Goal: Check status: Check status

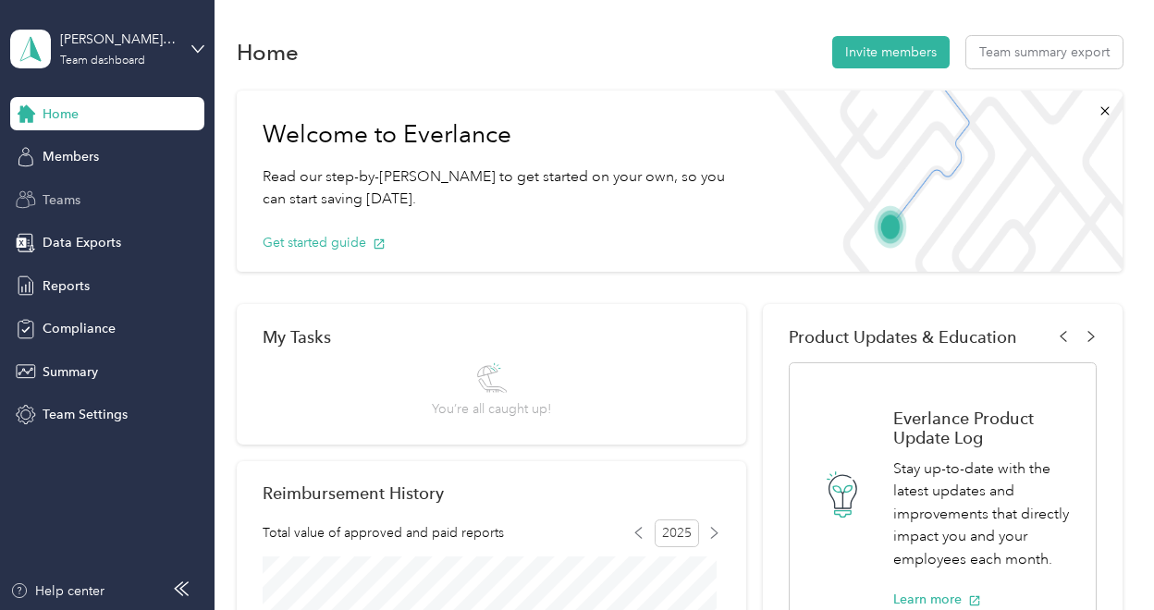
click at [77, 202] on span "Teams" at bounding box center [62, 199] width 38 height 19
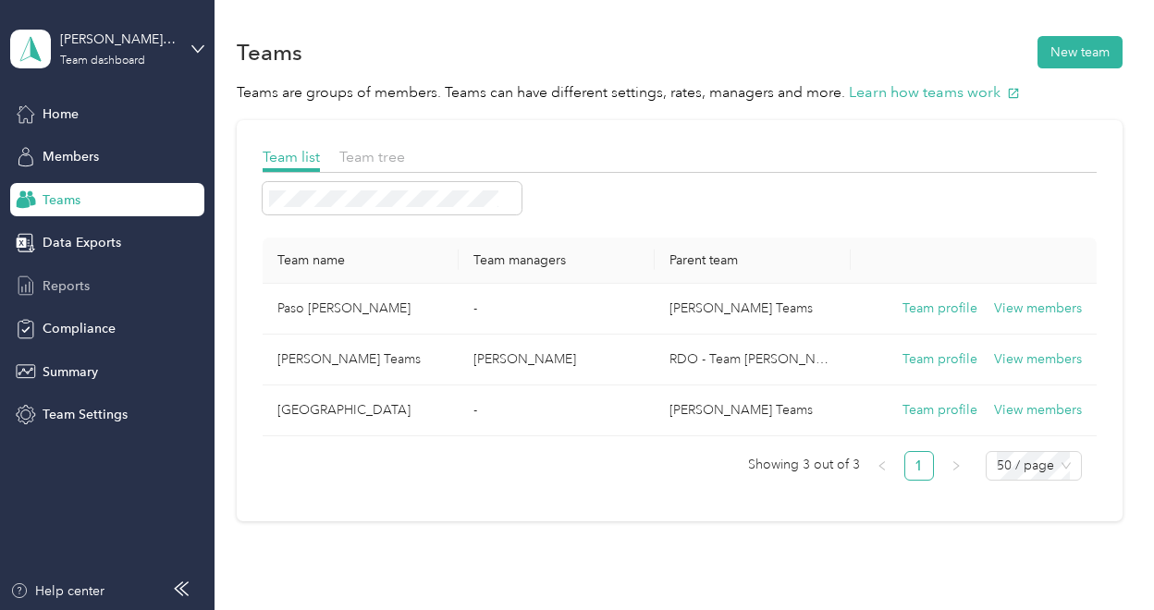
click at [85, 295] on div "Reports" at bounding box center [107, 285] width 194 height 33
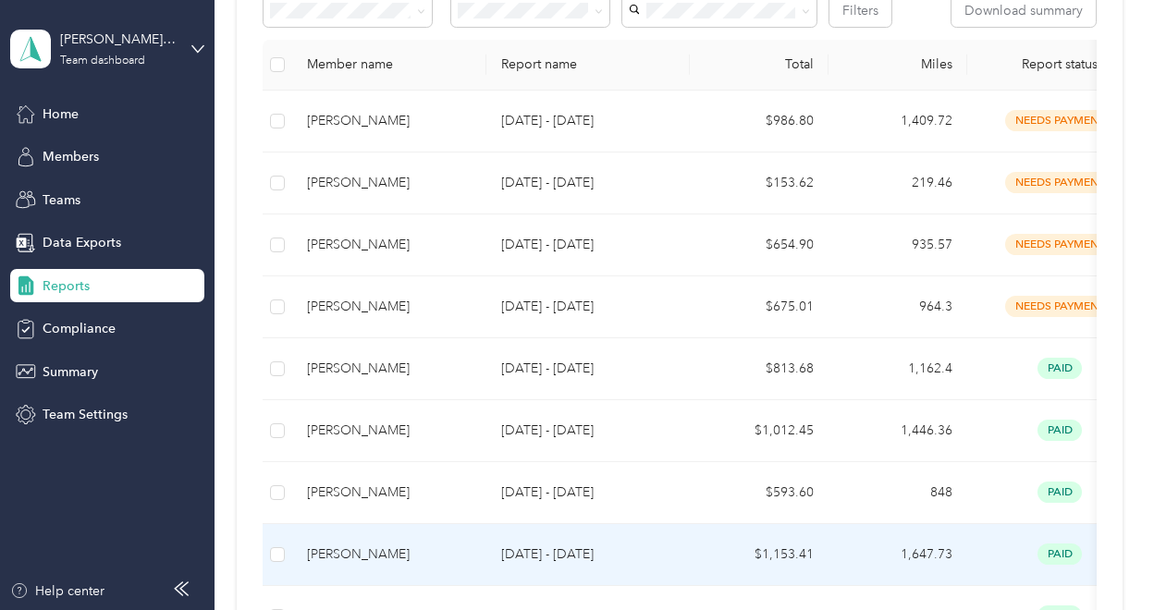
scroll to position [345, 0]
